Goal: Task Accomplishment & Management: Manage account settings

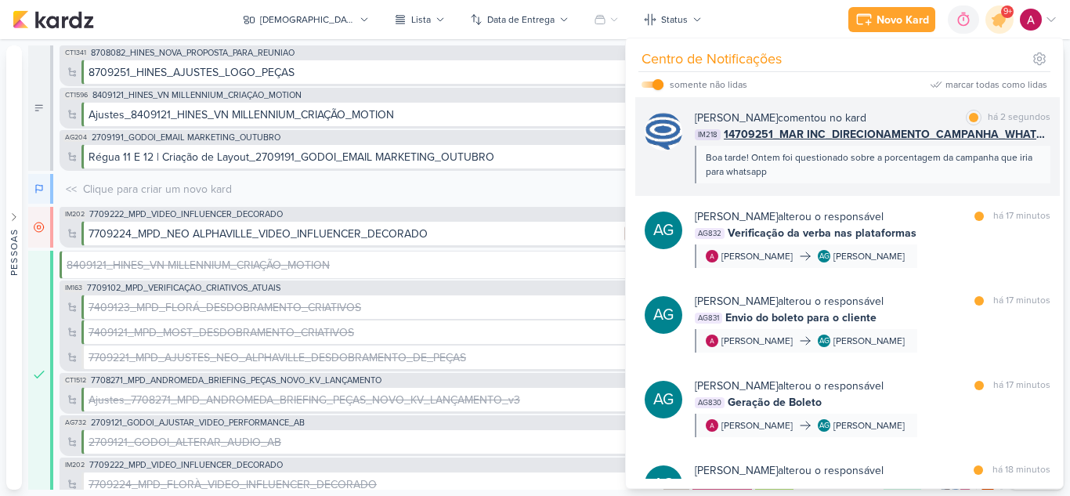
scroll to position [15, 0]
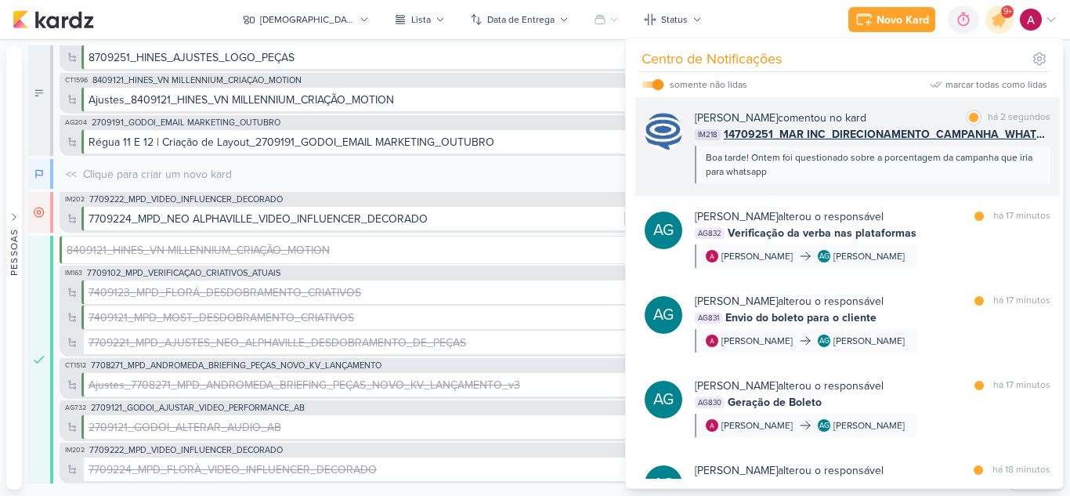
click at [1011, 173] on div "Boa tarde! Ontem foi questionado sobre a porcentagem da campanha que iria para …" at bounding box center [871, 164] width 332 height 28
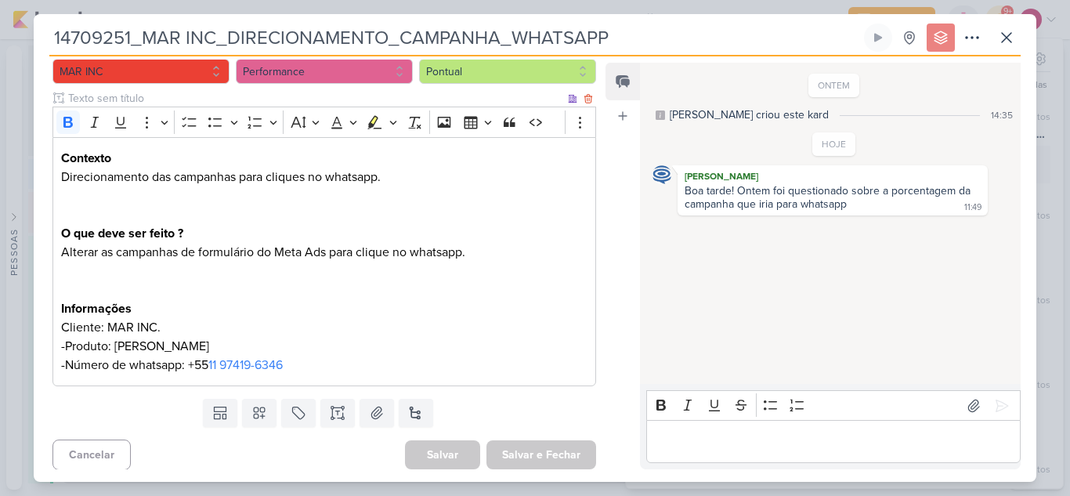
scroll to position [168, 0]
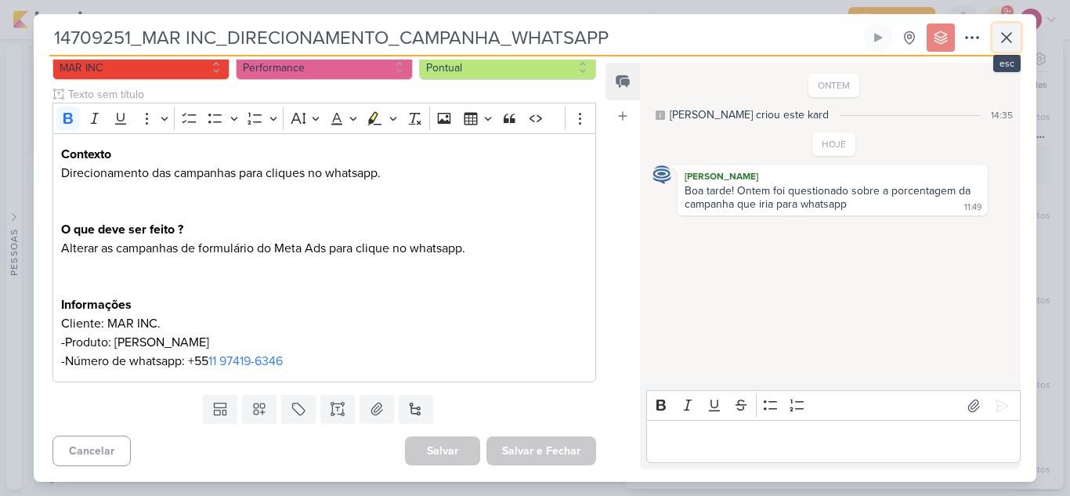
click at [1005, 43] on icon at bounding box center [1006, 37] width 19 height 19
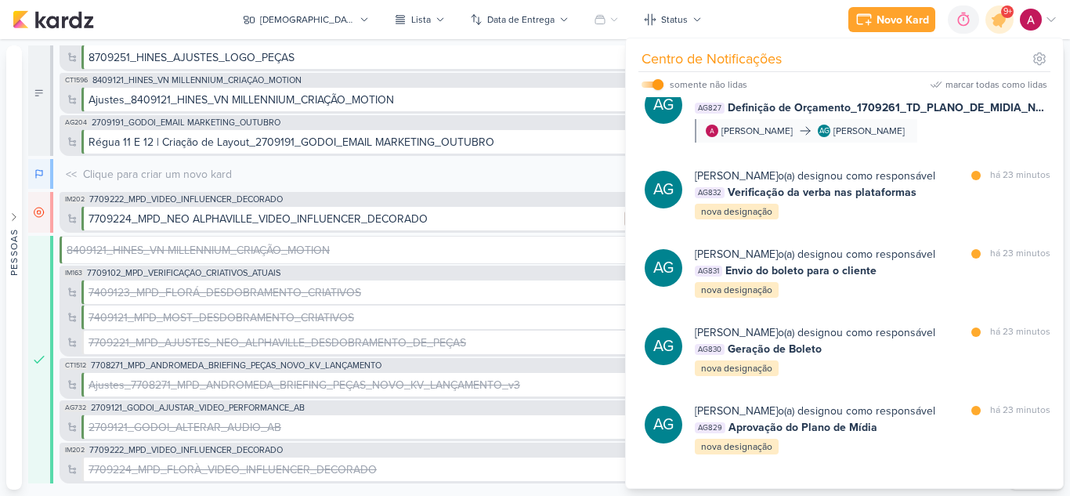
scroll to position [0, 0]
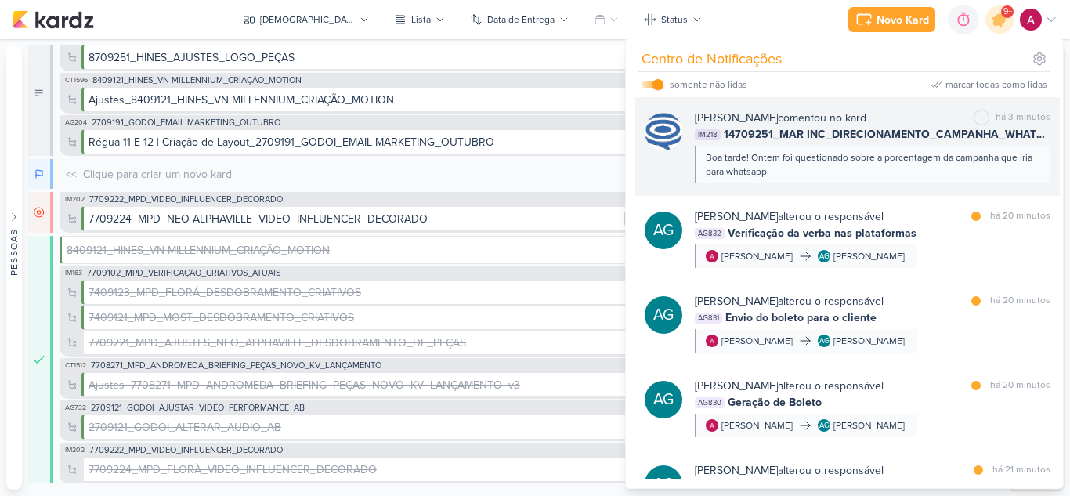
click at [921, 175] on div "Boa tarde! Ontem foi questionado sobre a porcentagem da campanha que iria para …" at bounding box center [871, 164] width 332 height 28
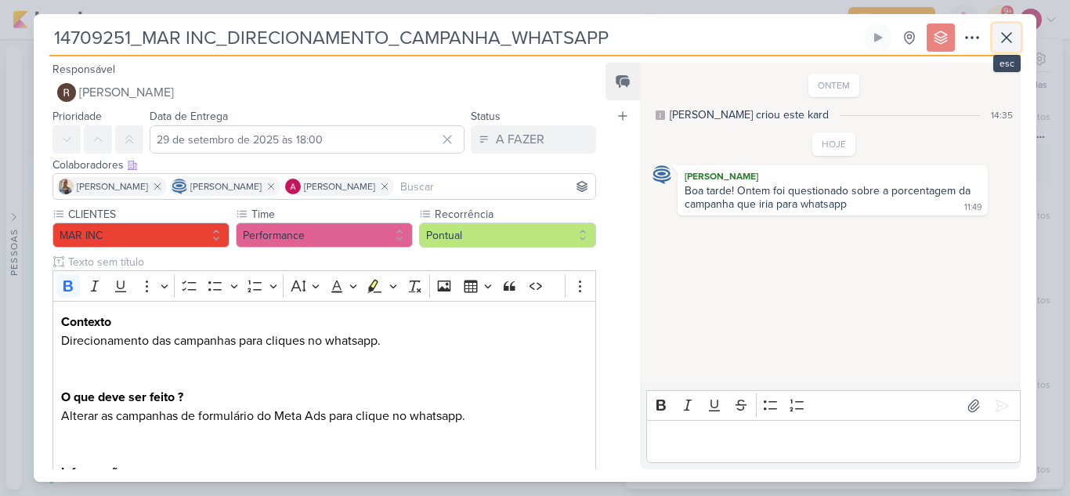
click at [1003, 29] on icon at bounding box center [1006, 37] width 19 height 19
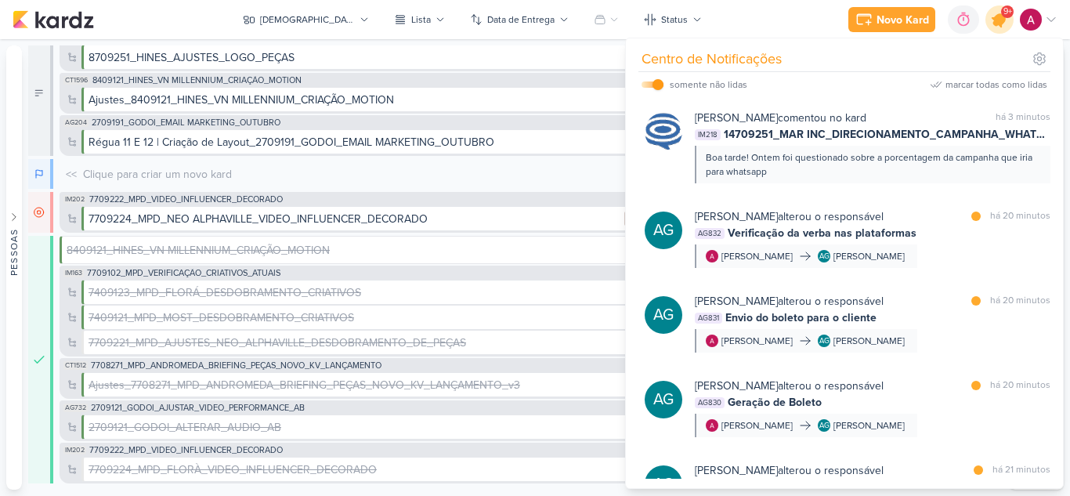
click at [997, 20] on icon at bounding box center [999, 19] width 19 height 19
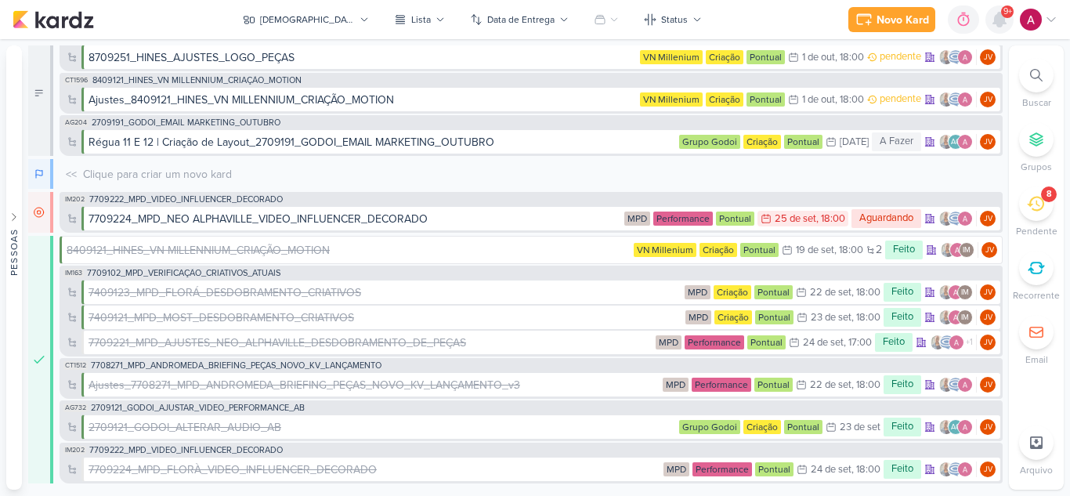
click at [997, 20] on icon at bounding box center [999, 20] width 13 height 14
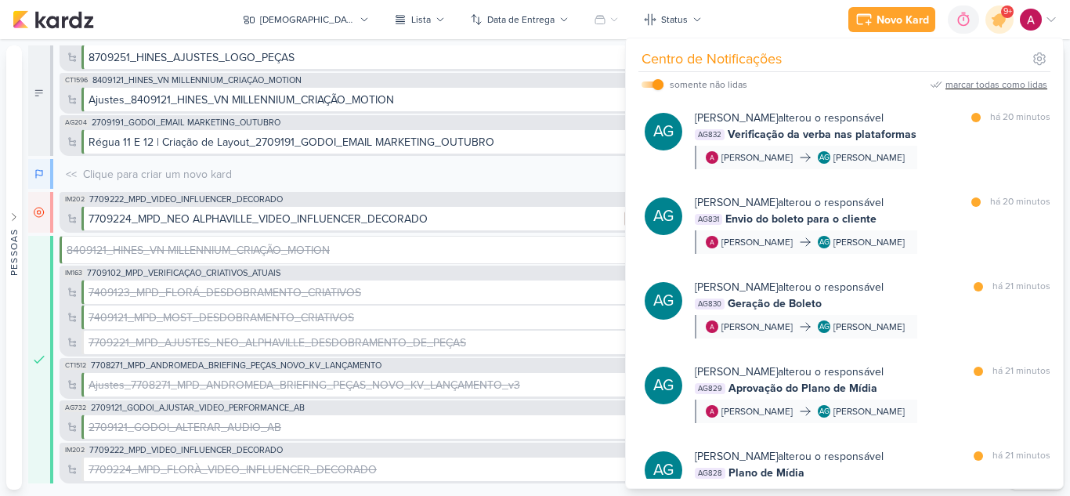
click at [967, 86] on div "marcar todas como lidas" at bounding box center [996, 85] width 102 height 14
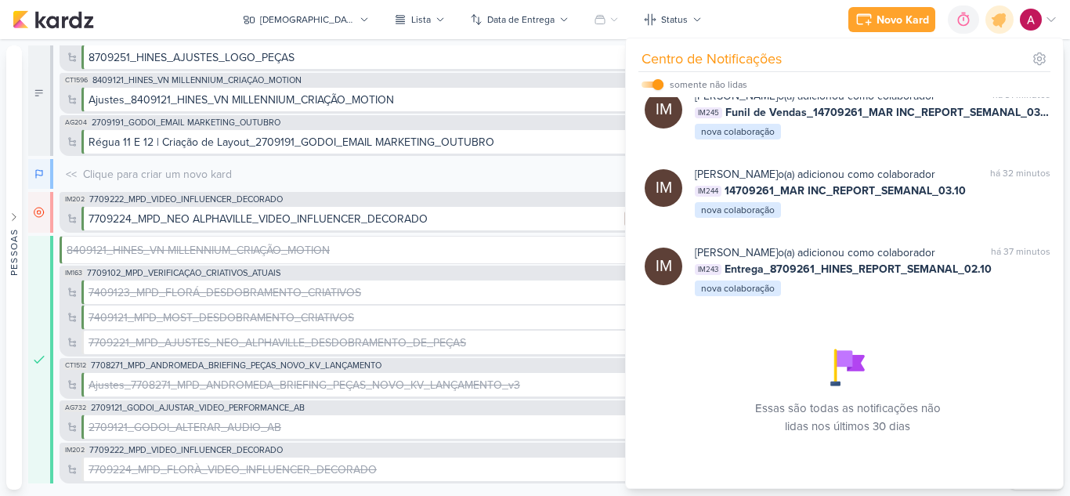
scroll to position [1621, 0]
click at [1009, 23] on div at bounding box center [1000, 20] width 40 height 40
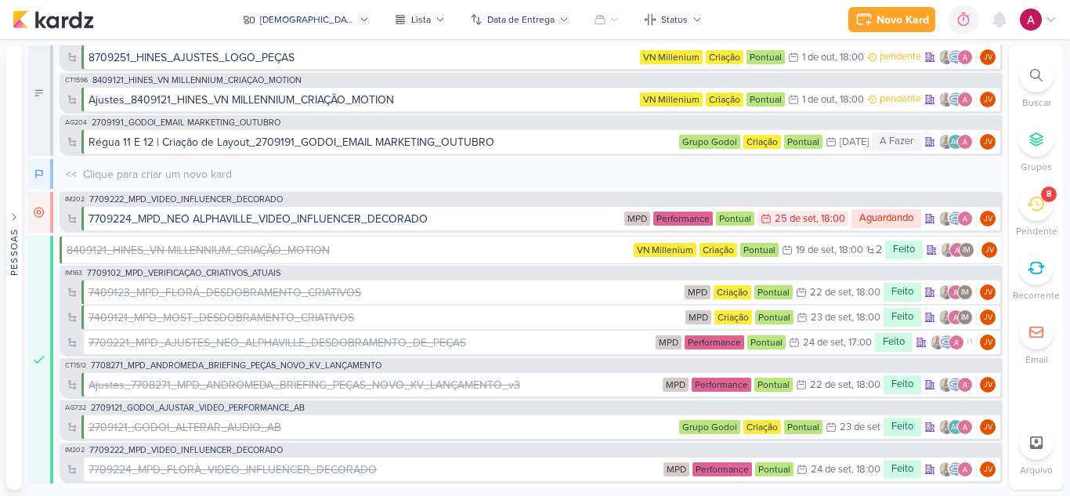
click at [1026, 207] on div "8" at bounding box center [1036, 203] width 34 height 34
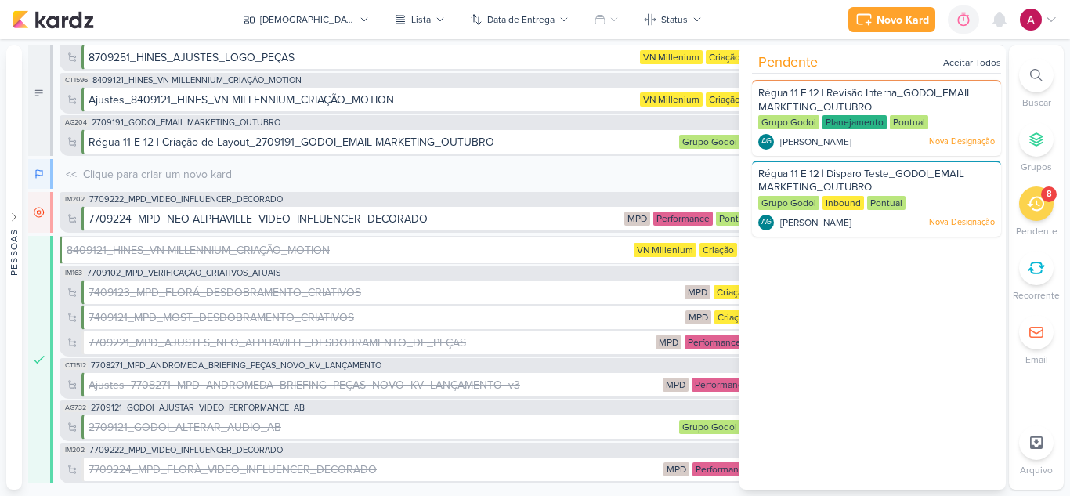
drag, startPoint x: 1037, startPoint y: 211, endPoint x: 1022, endPoint y: 214, distance: 15.2
click at [1034, 208] on icon at bounding box center [1034, 203] width 17 height 17
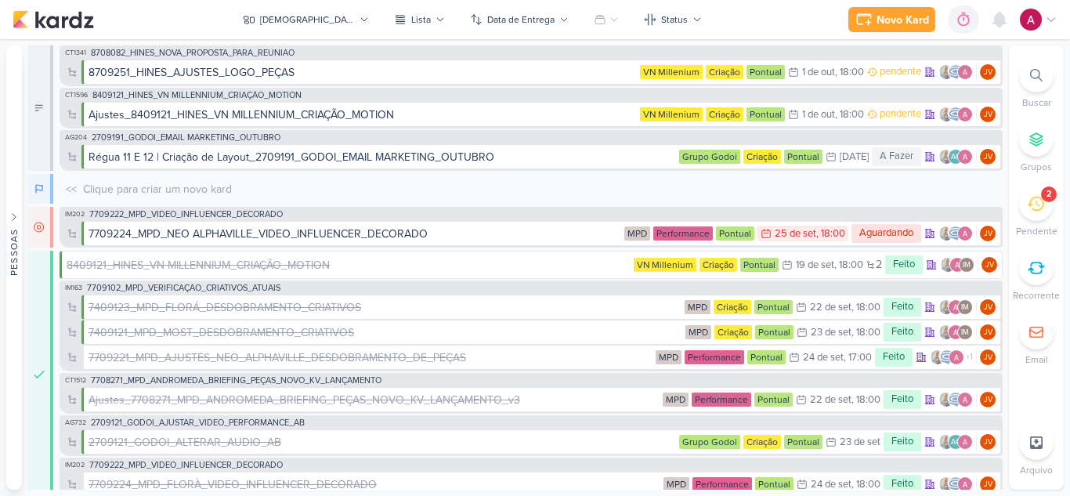
click at [166, 25] on div "Novo Kard Ctrl + k 0h0m Sessão desligada... Hoje 0h0m Semana 0h0m Mês 0h0m" at bounding box center [535, 19] width 1044 height 39
